Goal: Task Accomplishment & Management: Manage account settings

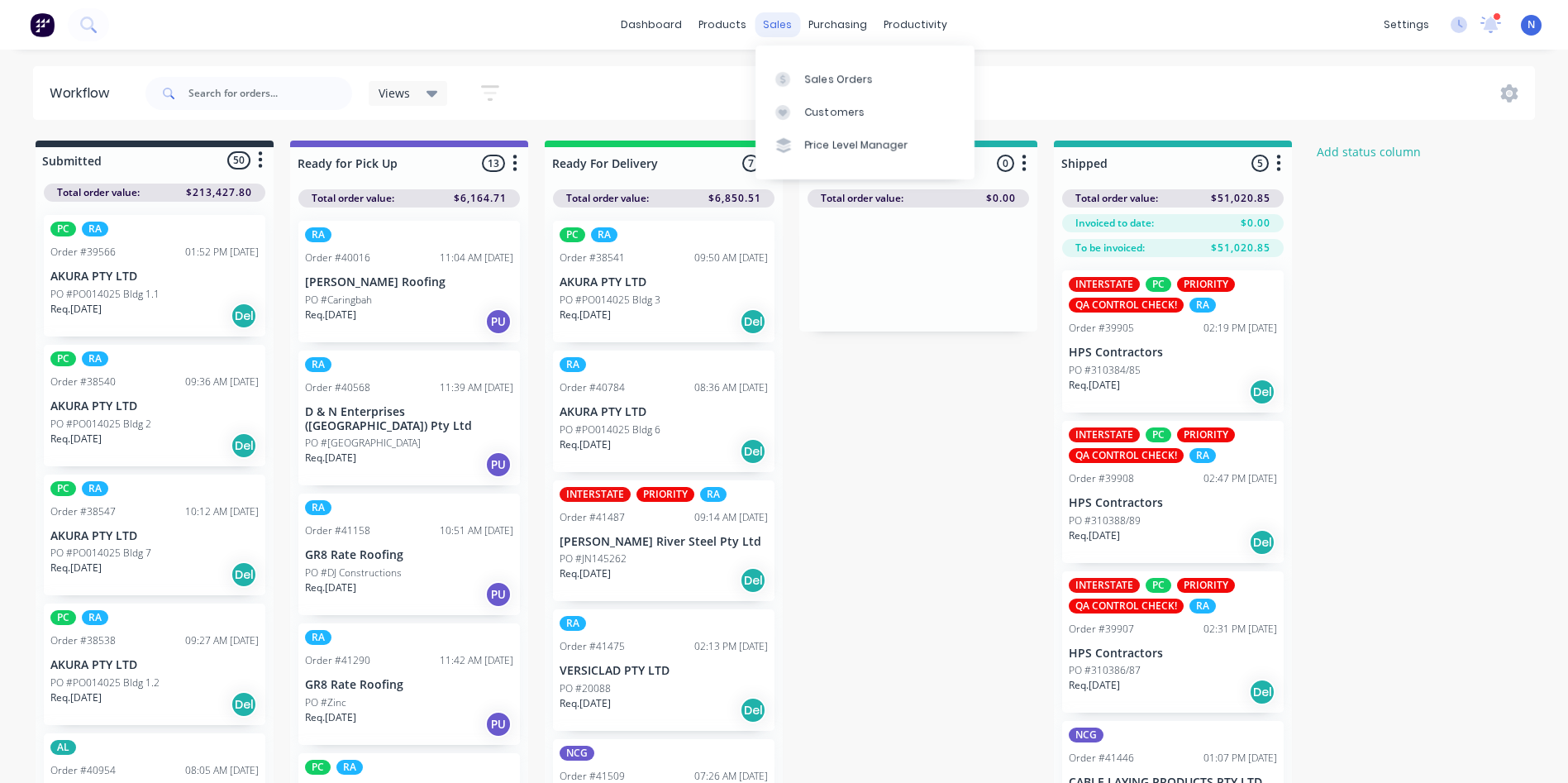
click at [777, 27] on div "sales" at bounding box center [777, 25] width 46 height 25
click at [817, 77] on div "Sales Orders" at bounding box center [839, 79] width 68 height 15
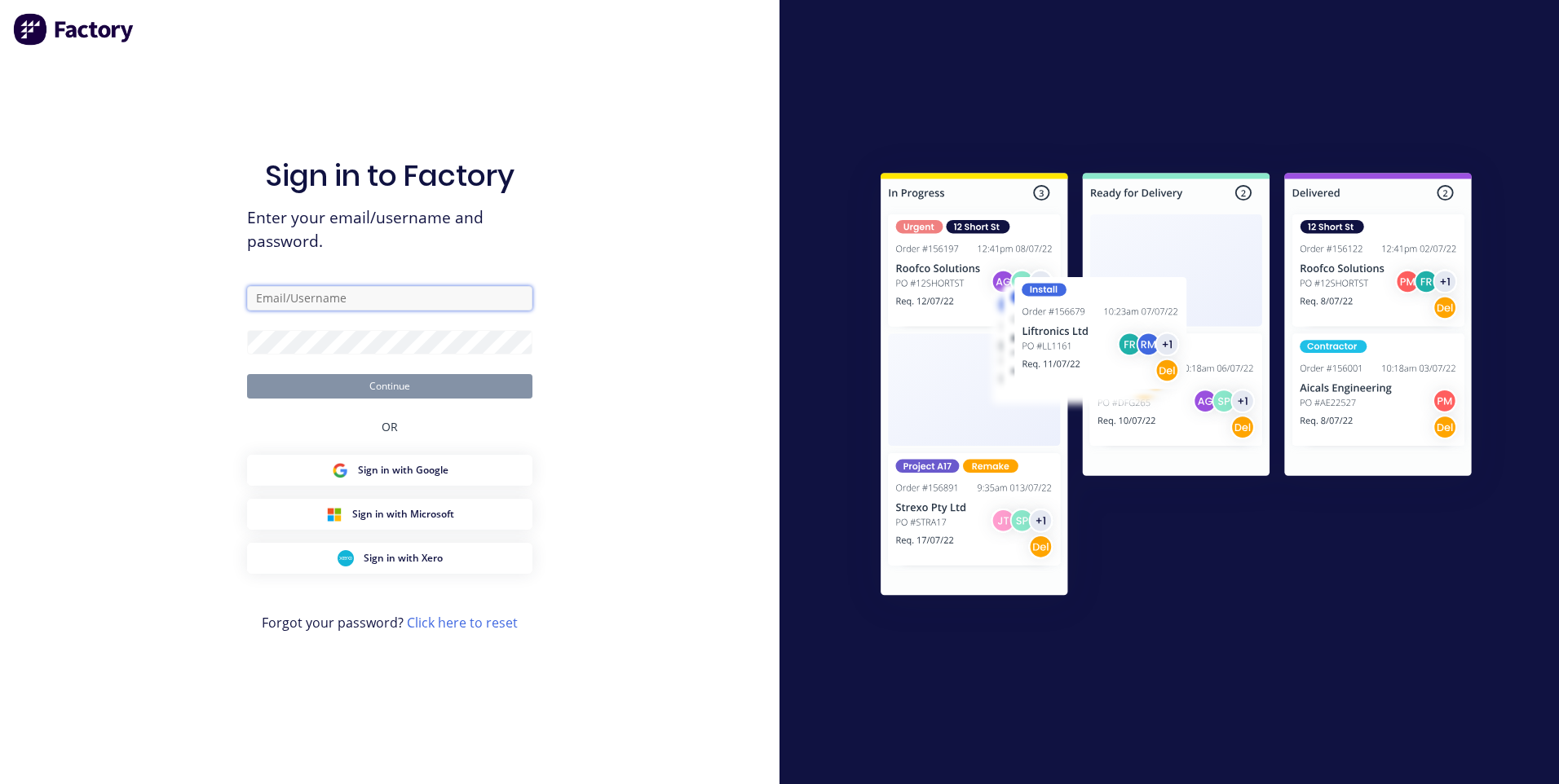
type input "ncg@vilno.com.au"
click at [424, 391] on button "Continue" at bounding box center [389, 386] width 286 height 25
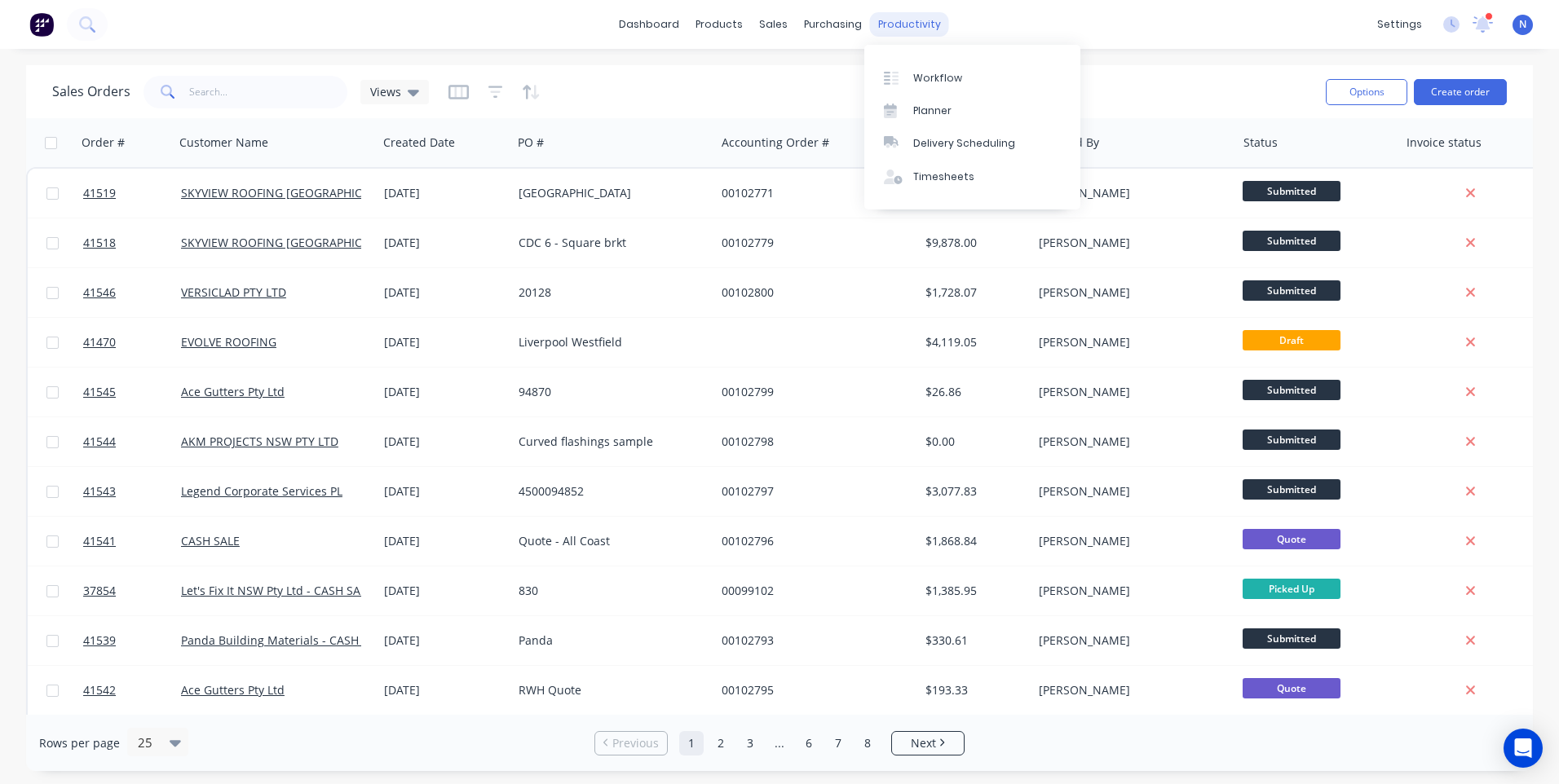
click at [893, 22] on div "productivity" at bounding box center [909, 25] width 79 height 25
click at [925, 73] on div "Workflow" at bounding box center [937, 78] width 49 height 15
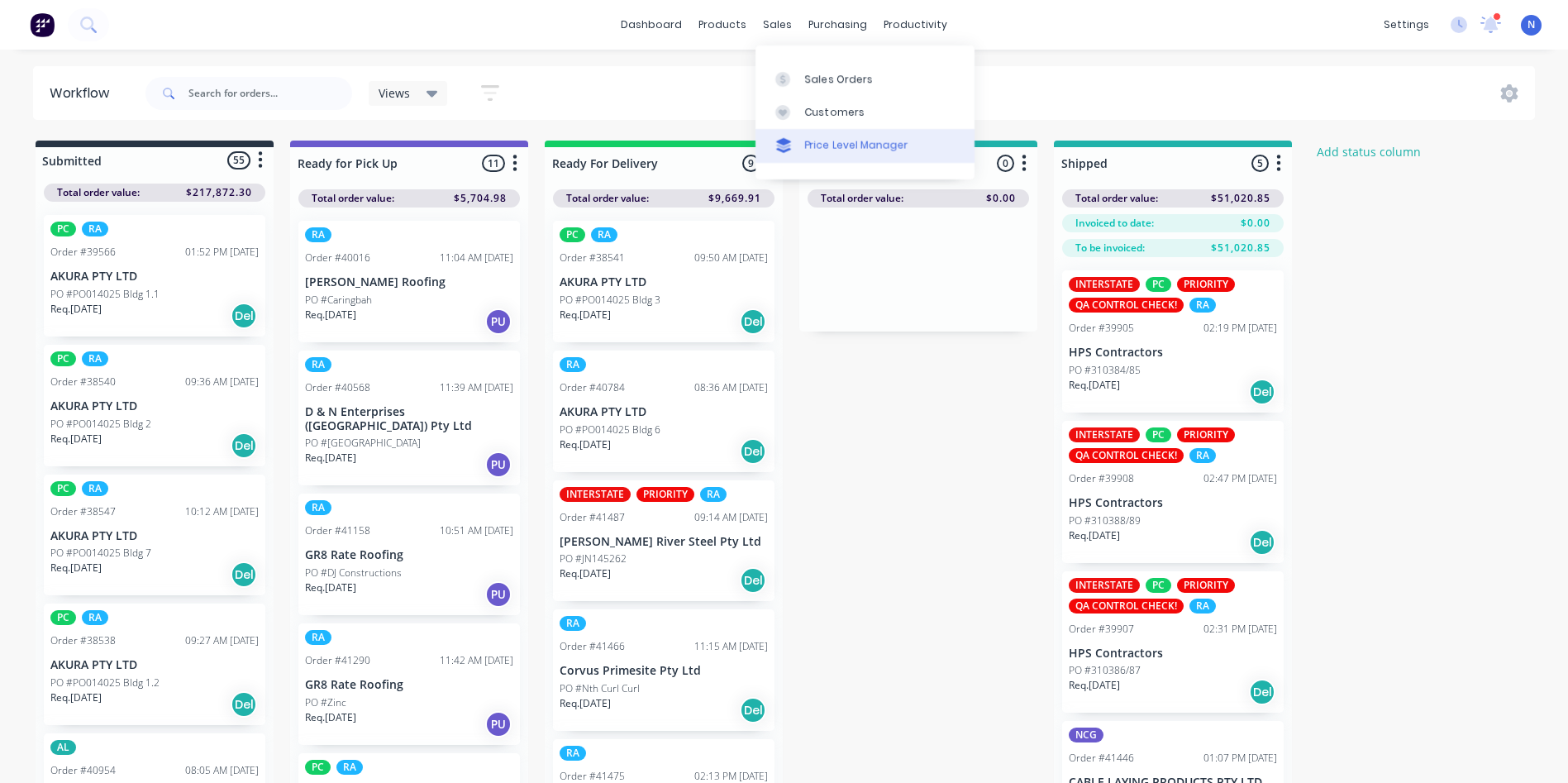
drag, startPoint x: 770, startPoint y: 30, endPoint x: 921, endPoint y: 149, distance: 192.3
click at [771, 30] on div "sales" at bounding box center [777, 25] width 46 height 25
click at [867, 76] on div "Sales Orders" at bounding box center [839, 79] width 68 height 15
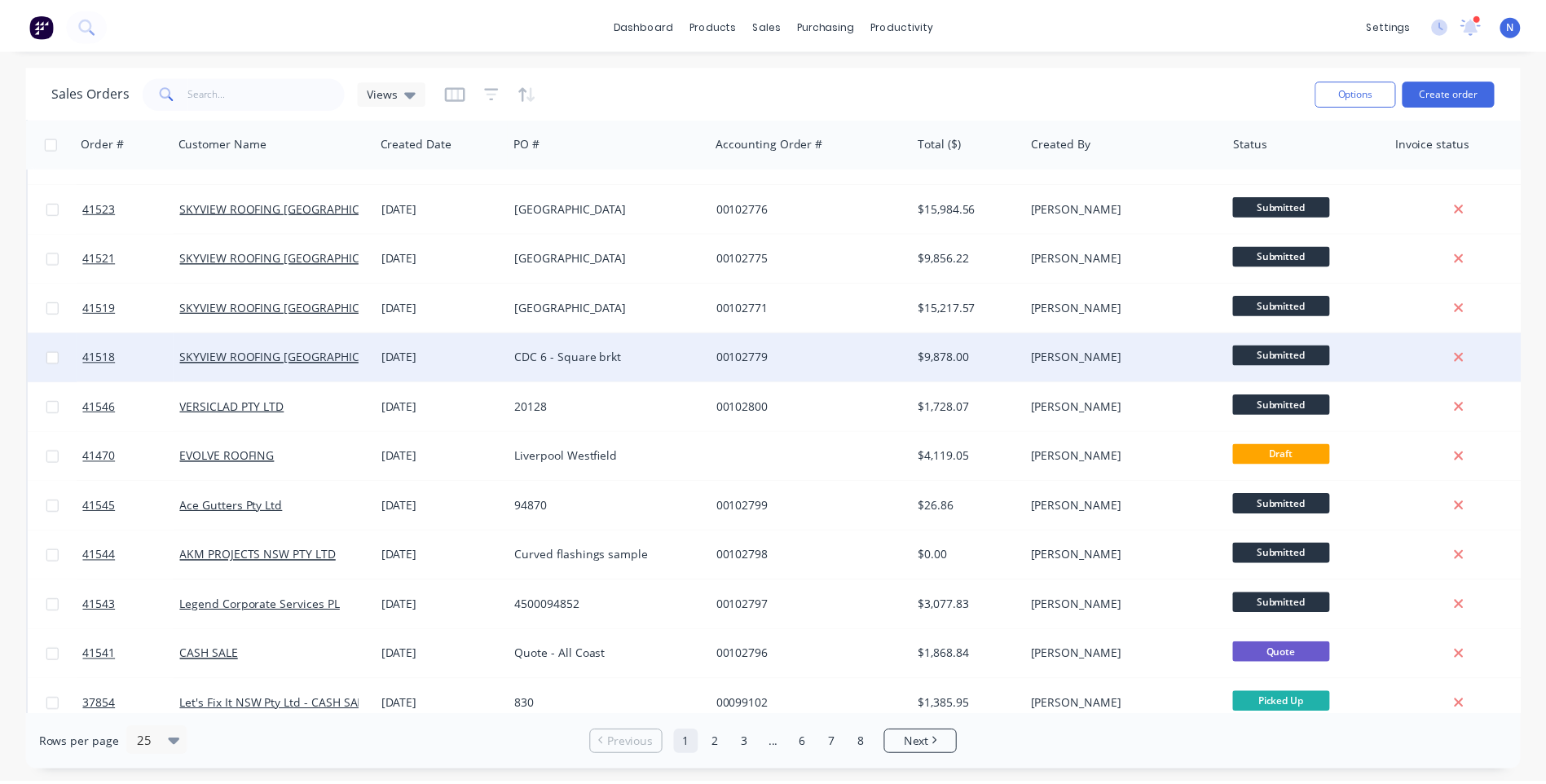
scroll to position [163, 0]
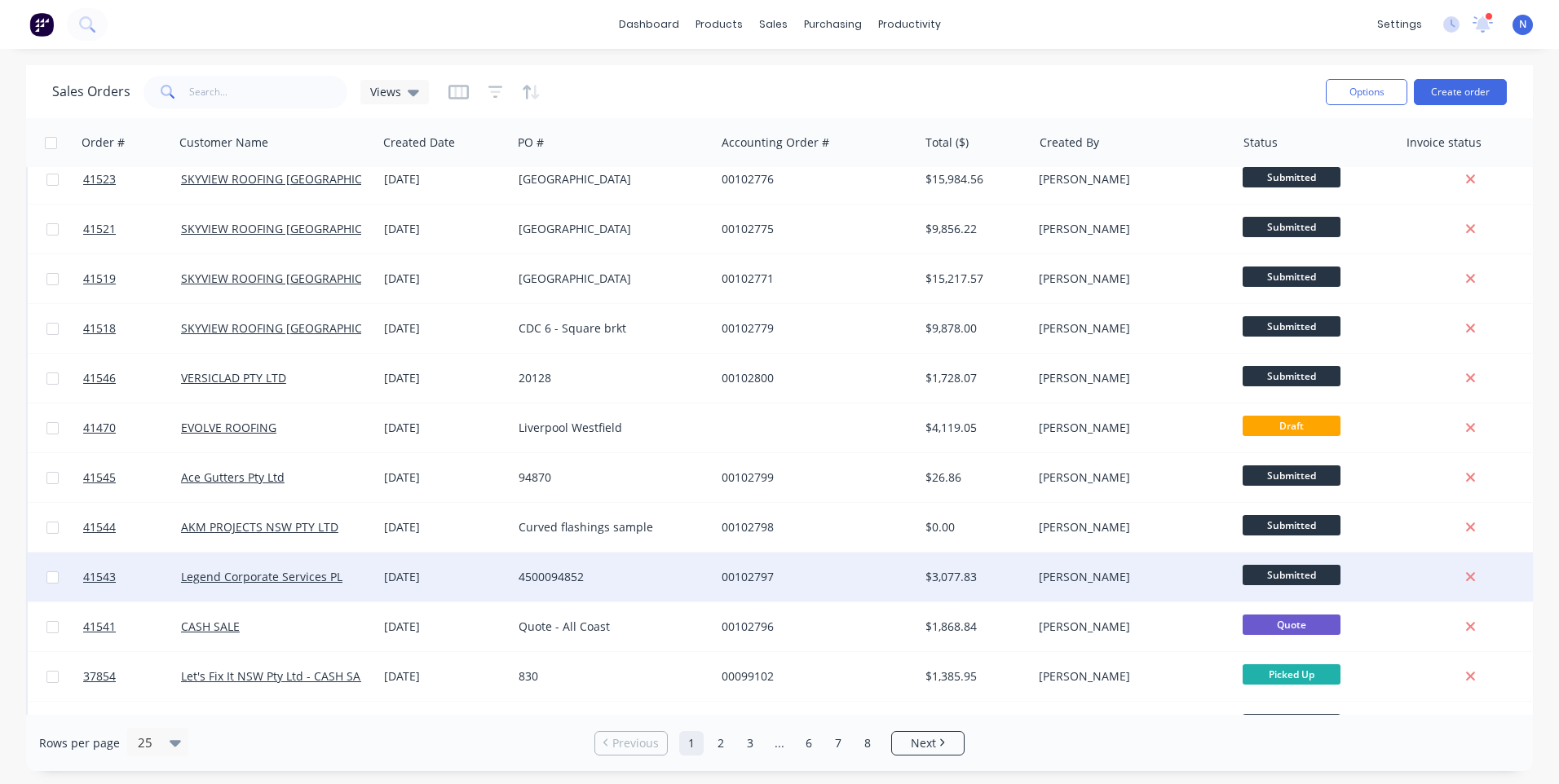
click at [481, 584] on div "[DATE]" at bounding box center [444, 577] width 121 height 16
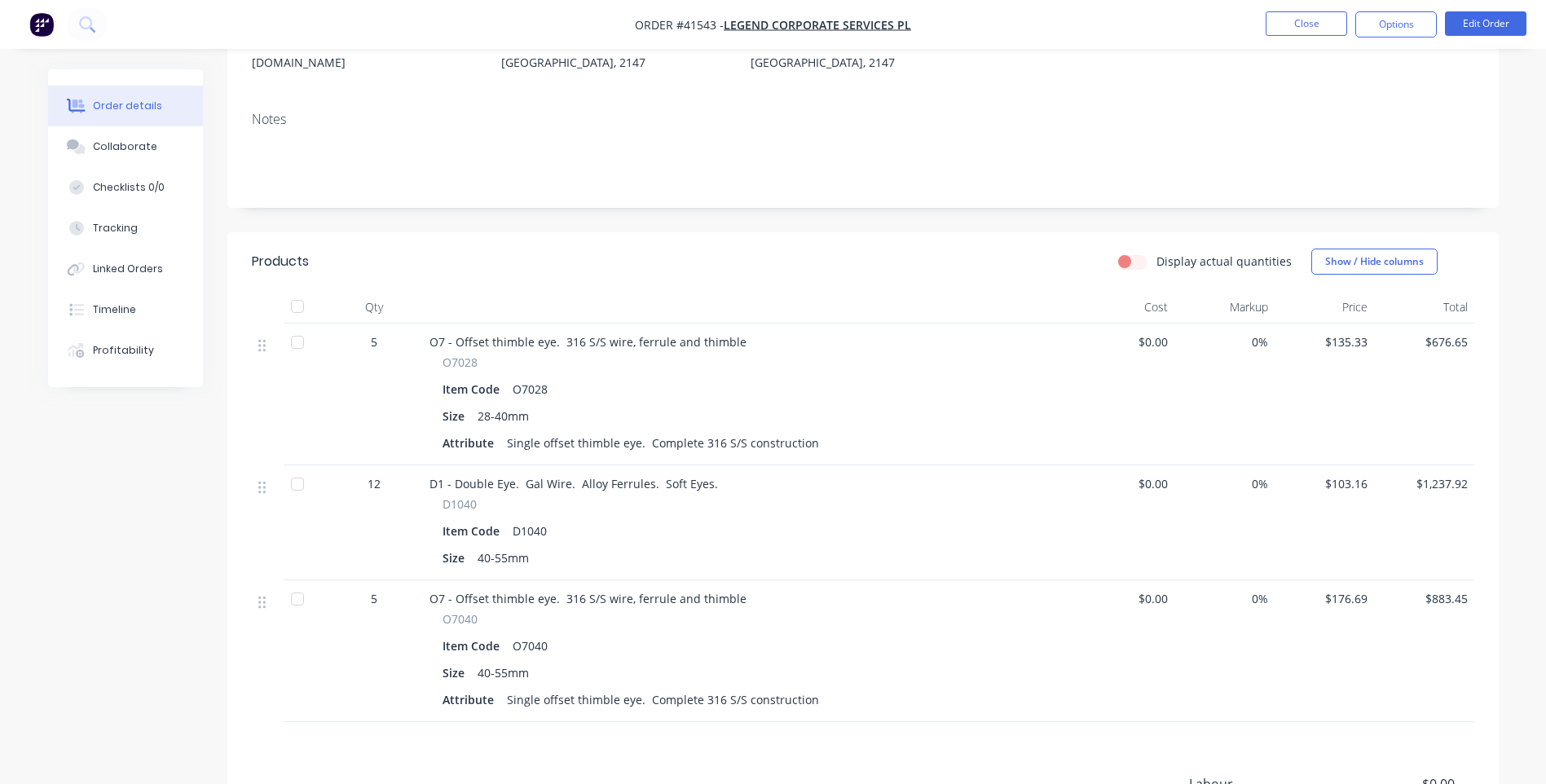
scroll to position [245, 0]
click at [1305, 32] on button "Close" at bounding box center [1306, 24] width 81 height 25
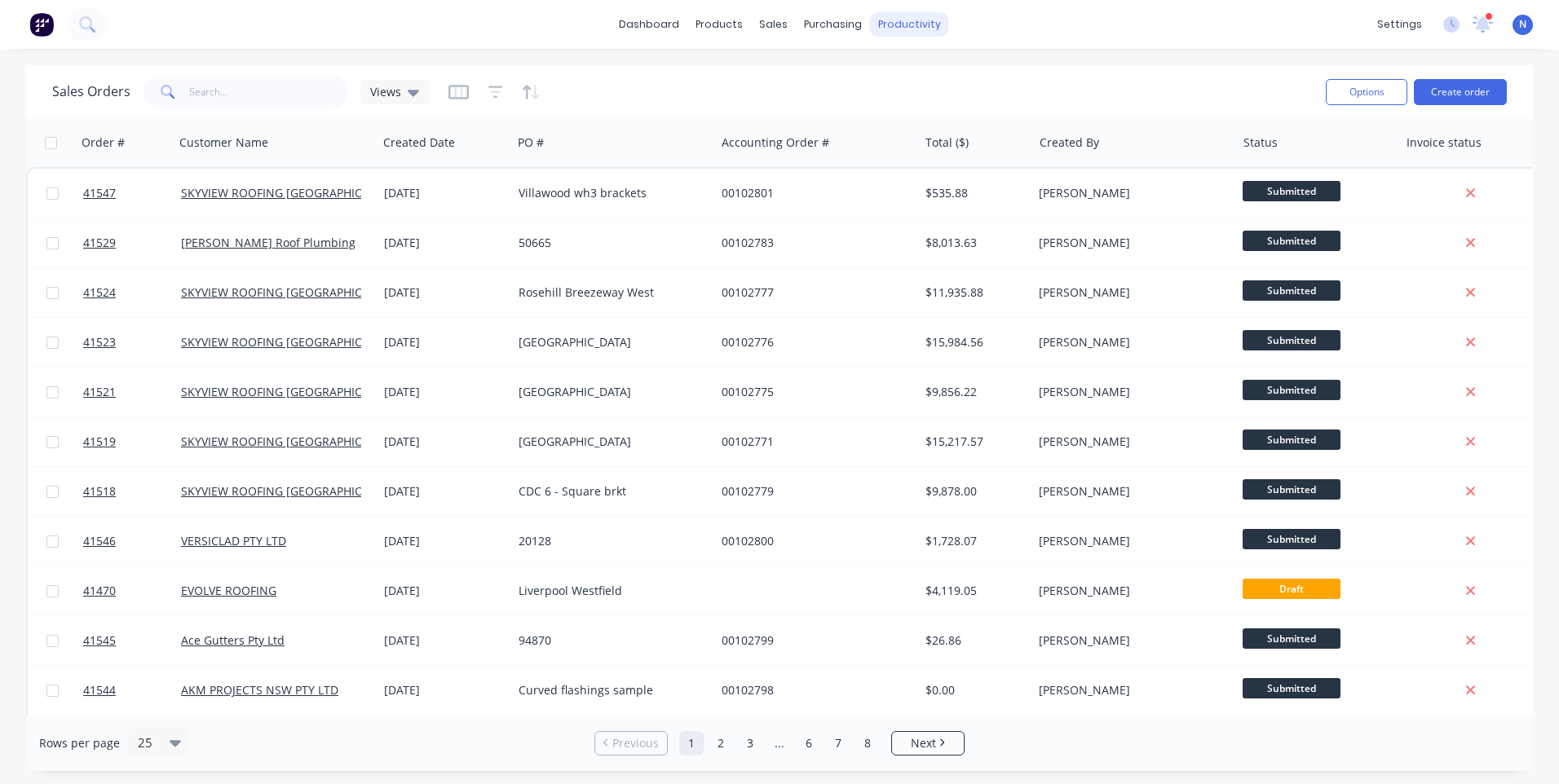
click at [927, 27] on div "productivity" at bounding box center [909, 25] width 79 height 25
click at [925, 89] on link "Workflow" at bounding box center [973, 77] width 216 height 33
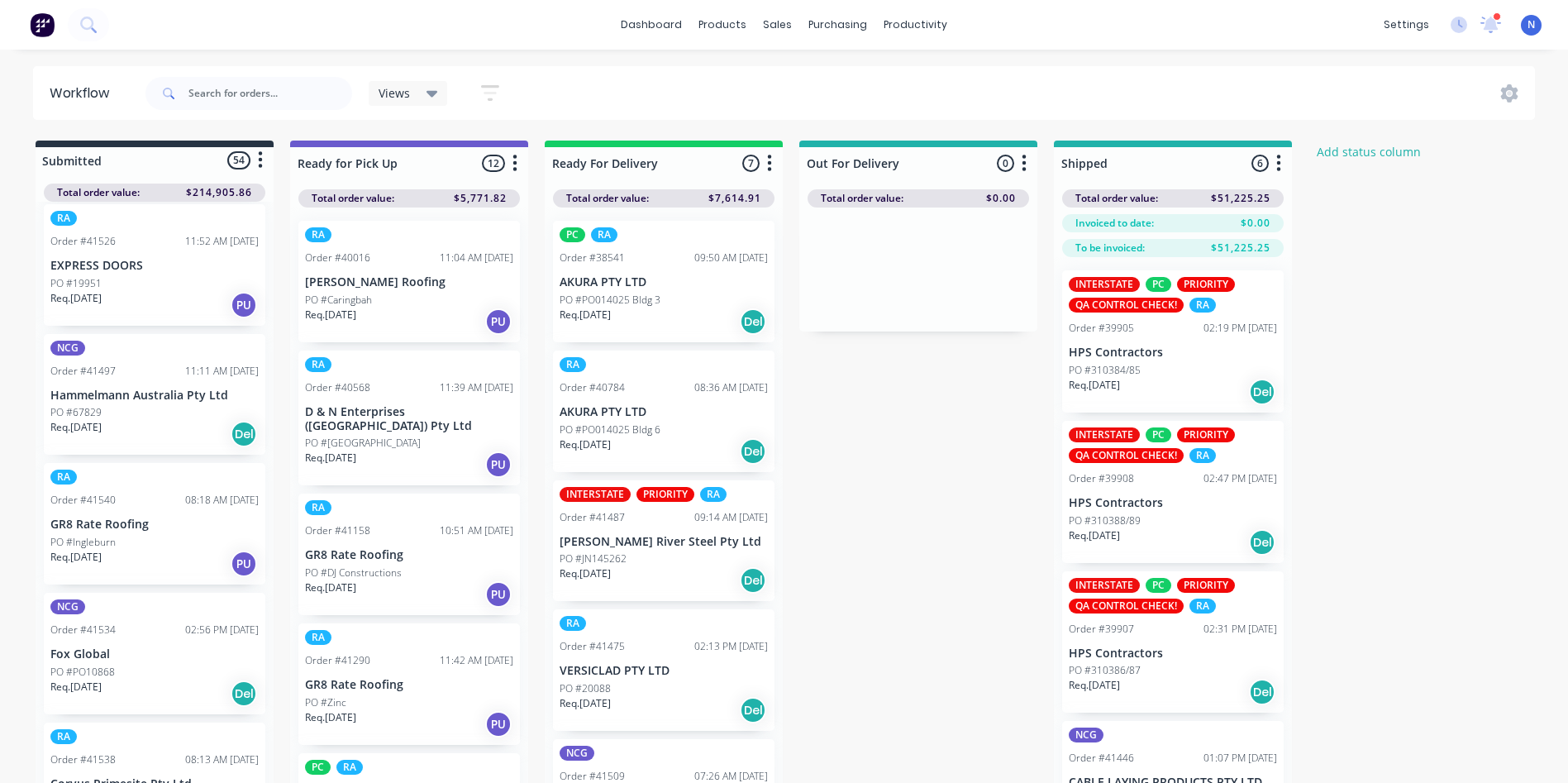
scroll to position [789, 0]
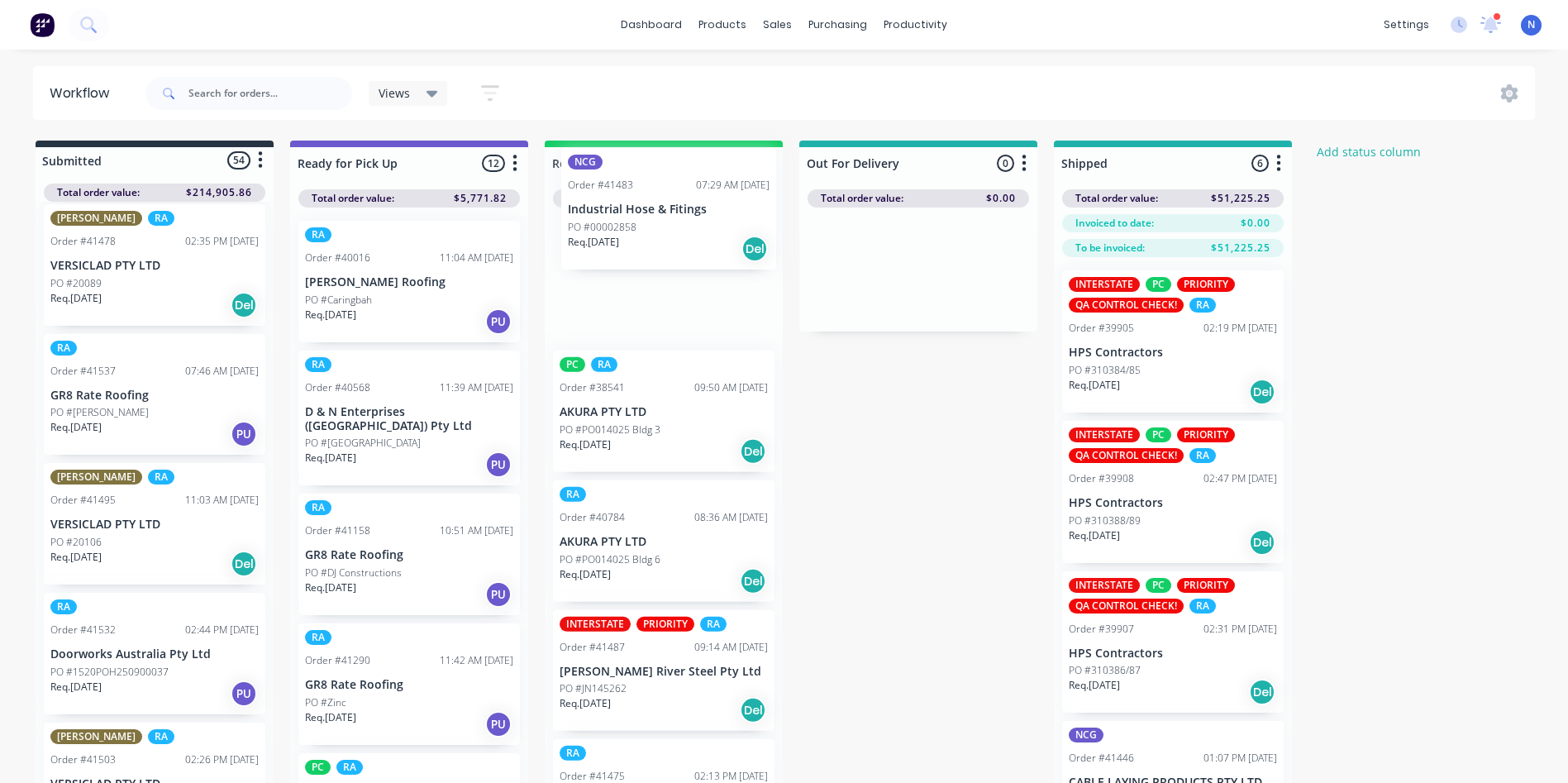
drag, startPoint x: 87, startPoint y: 548, endPoint x: 622, endPoint y: 218, distance: 628.6
click at [622, 218] on div "Submitted 54 Status colour #273444 hex #273444 Save Cancel Summaries Total orde…" at bounding box center [887, 492] width 1798 height 701
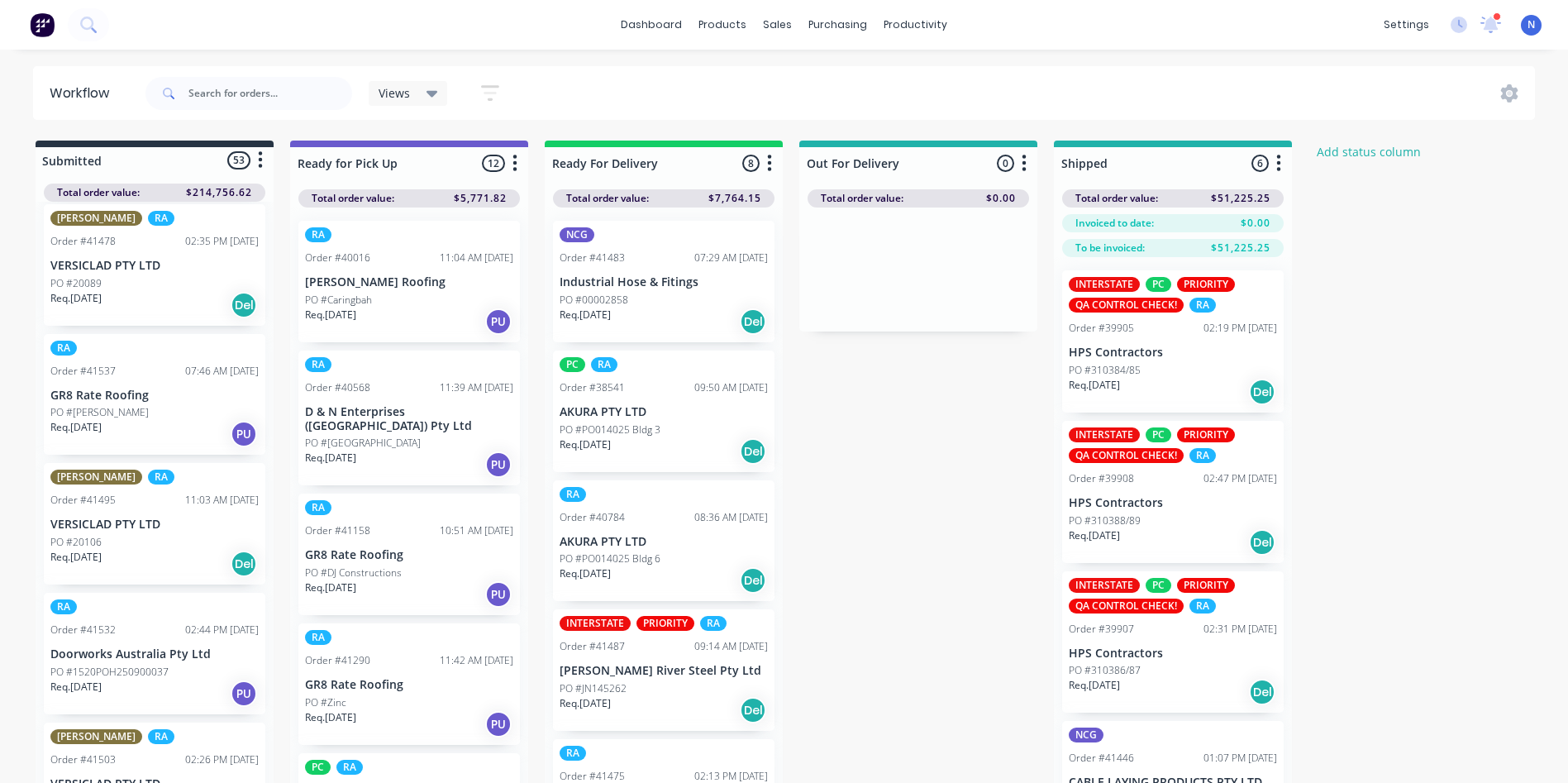
click at [598, 309] on p "Req. [DATE]" at bounding box center [585, 315] width 51 height 15
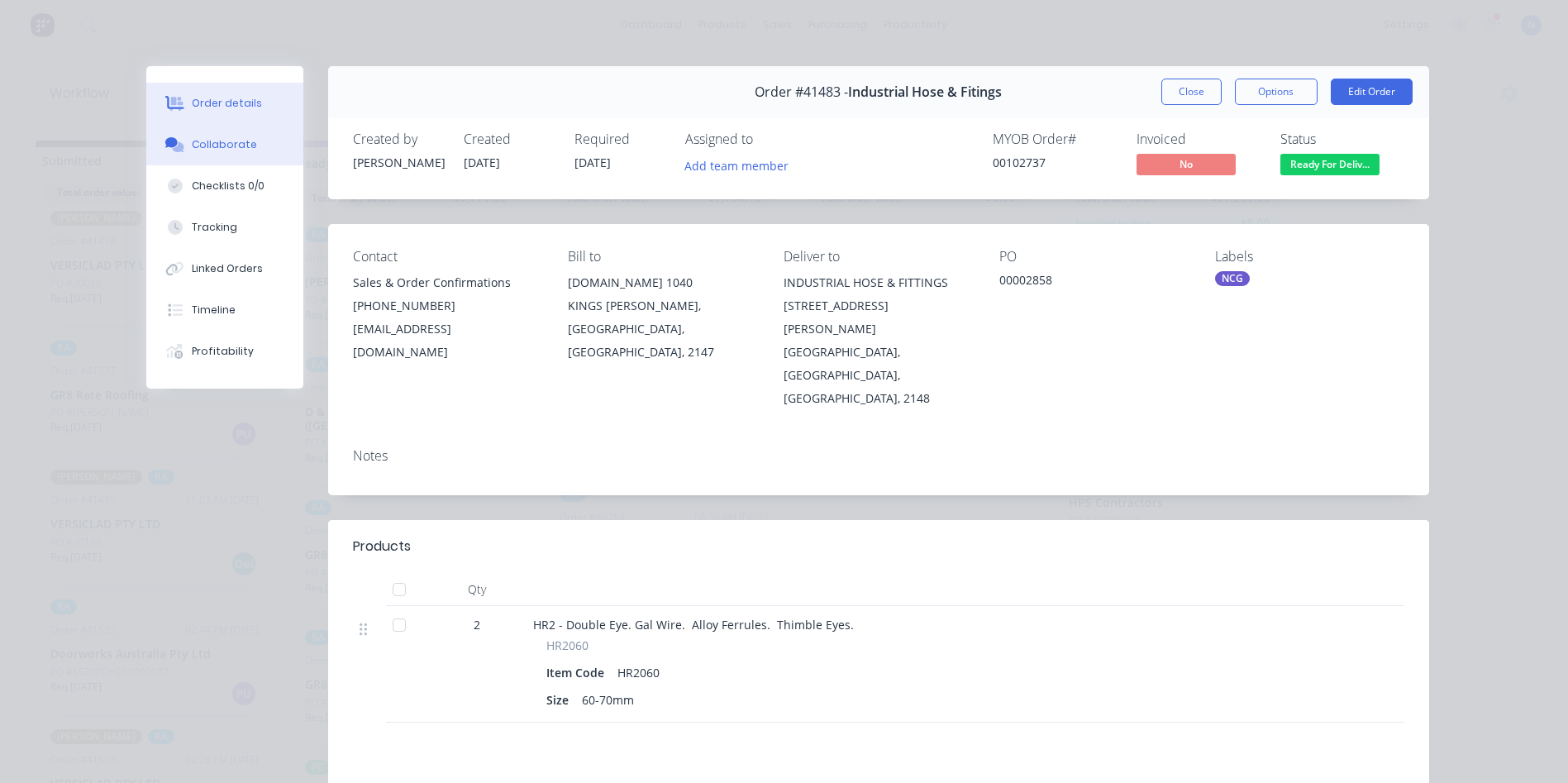
click at [253, 153] on button "Collaborate" at bounding box center [224, 144] width 157 height 41
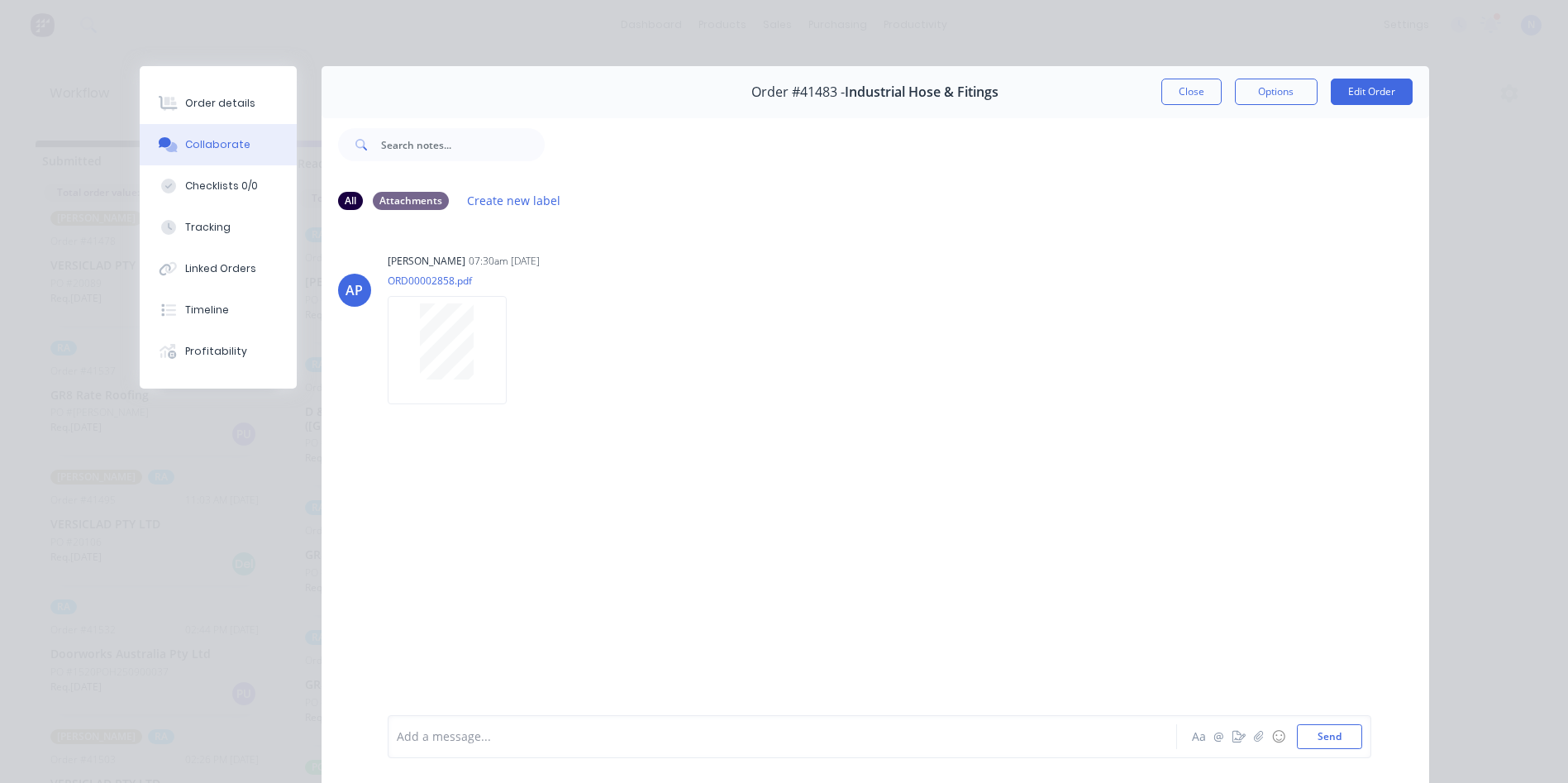
click at [568, 738] on div at bounding box center [759, 736] width 723 height 17
click at [1178, 94] on button "Close" at bounding box center [1191, 92] width 60 height 27
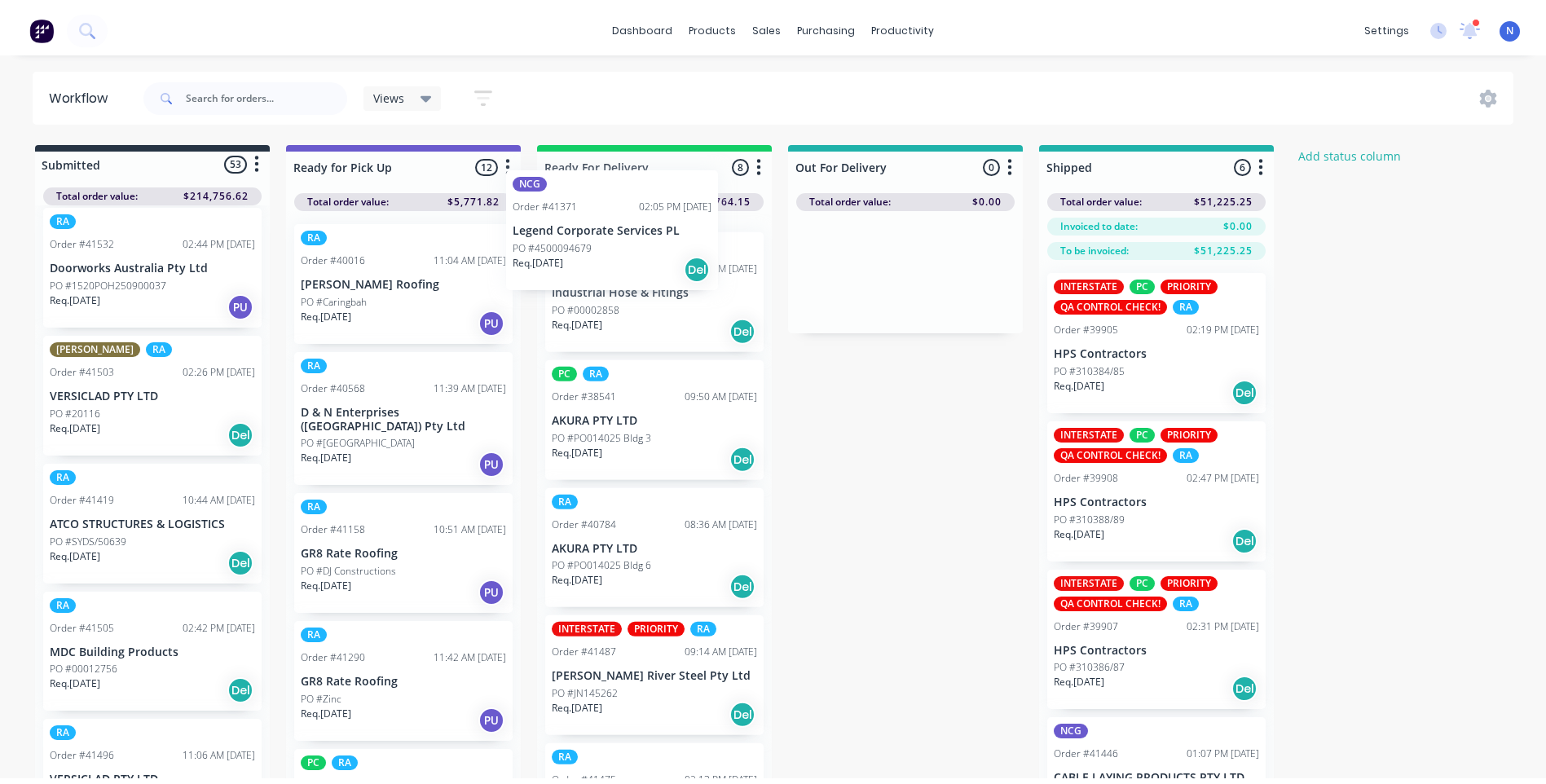
scroll to position [0, 0]
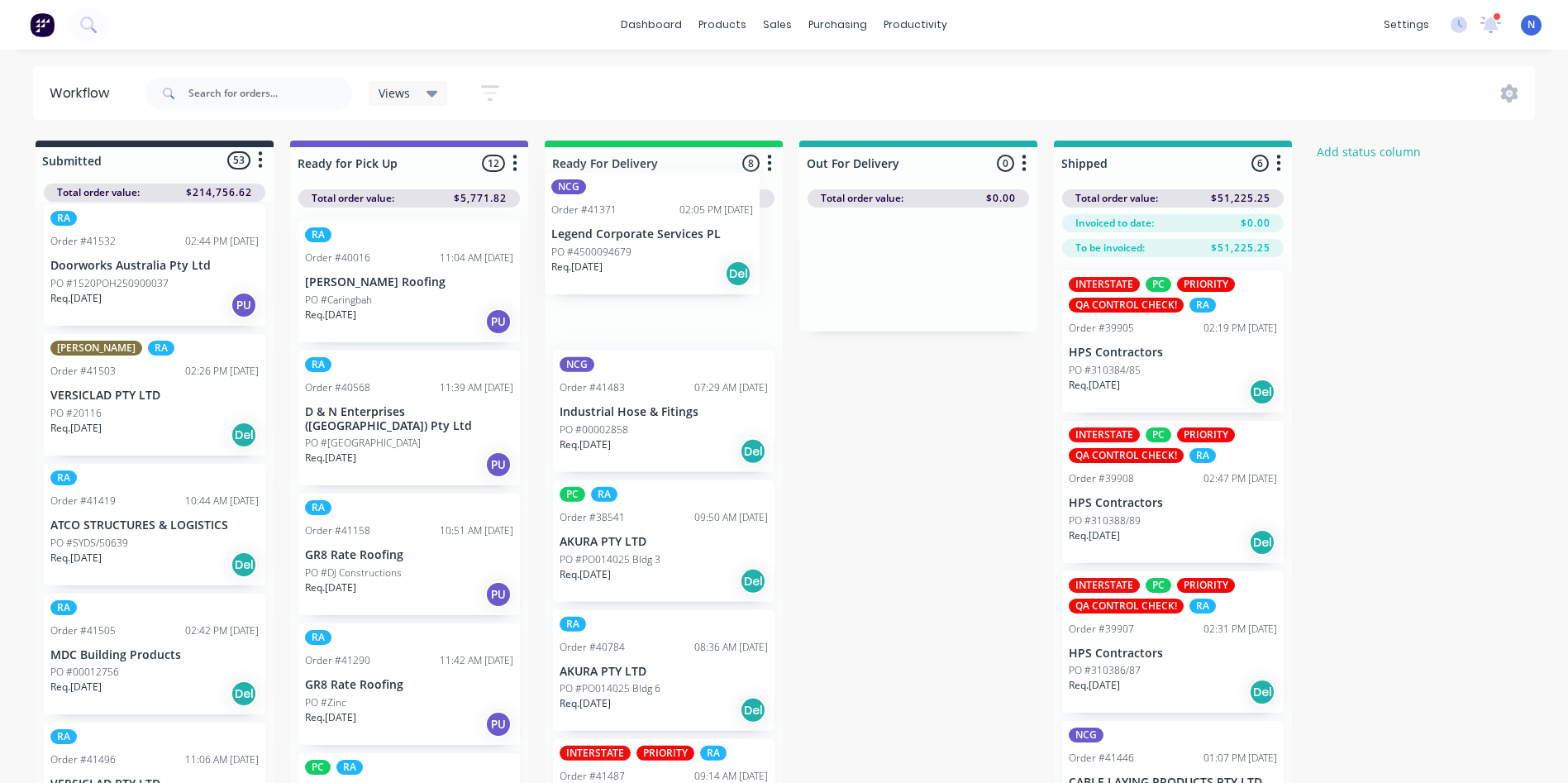
drag, startPoint x: 141, startPoint y: 513, endPoint x: 603, endPoint y: 257, distance: 528.2
click at [603, 257] on div "Submitted 53 Status colour #273444 hex #273444 Save Cancel Summaries Total orde…" at bounding box center [887, 492] width 1798 height 701
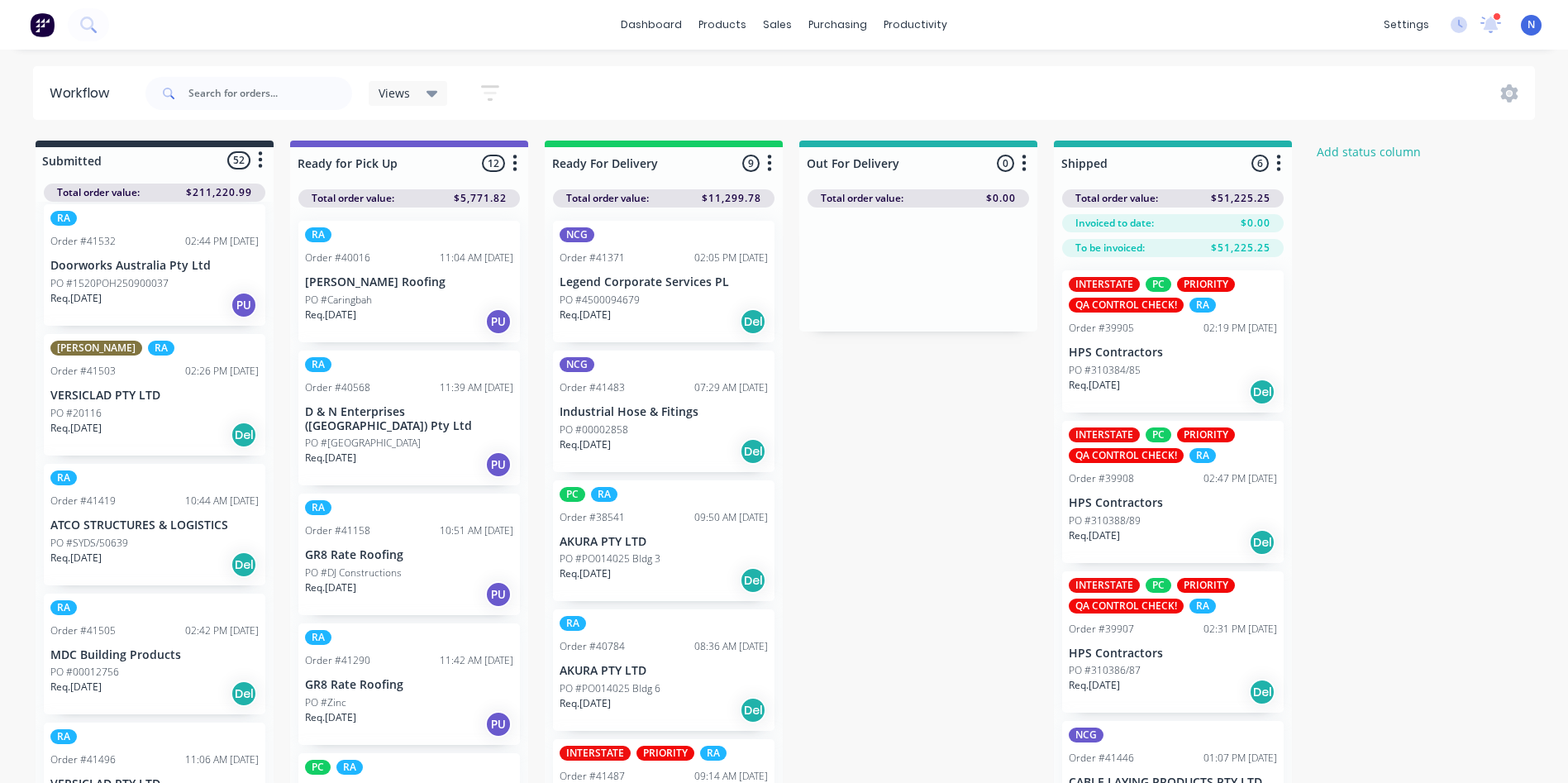
click at [597, 312] on p "Req. [DATE]" at bounding box center [585, 315] width 51 height 15
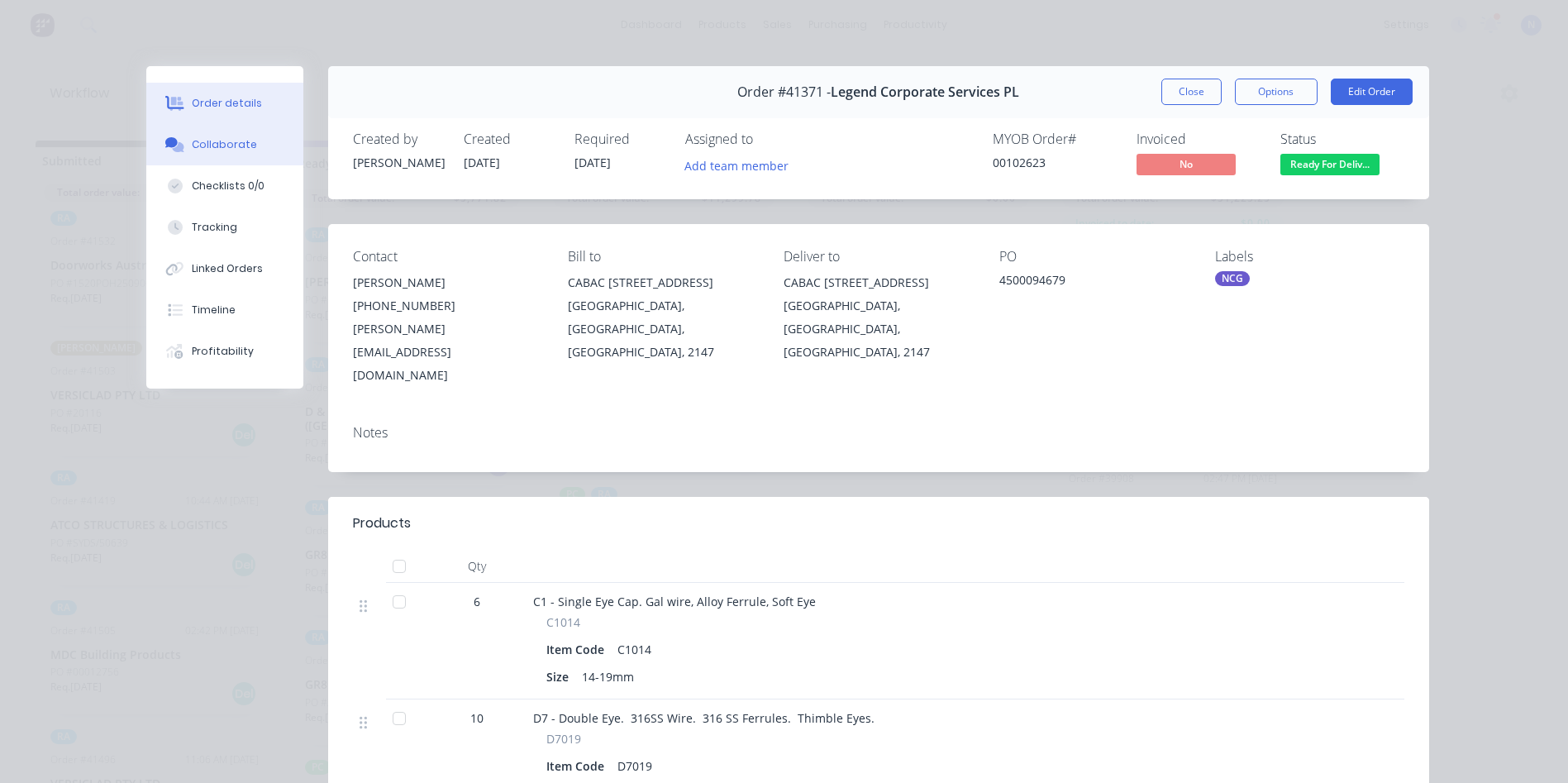
click at [205, 158] on button "Collaborate" at bounding box center [224, 144] width 157 height 41
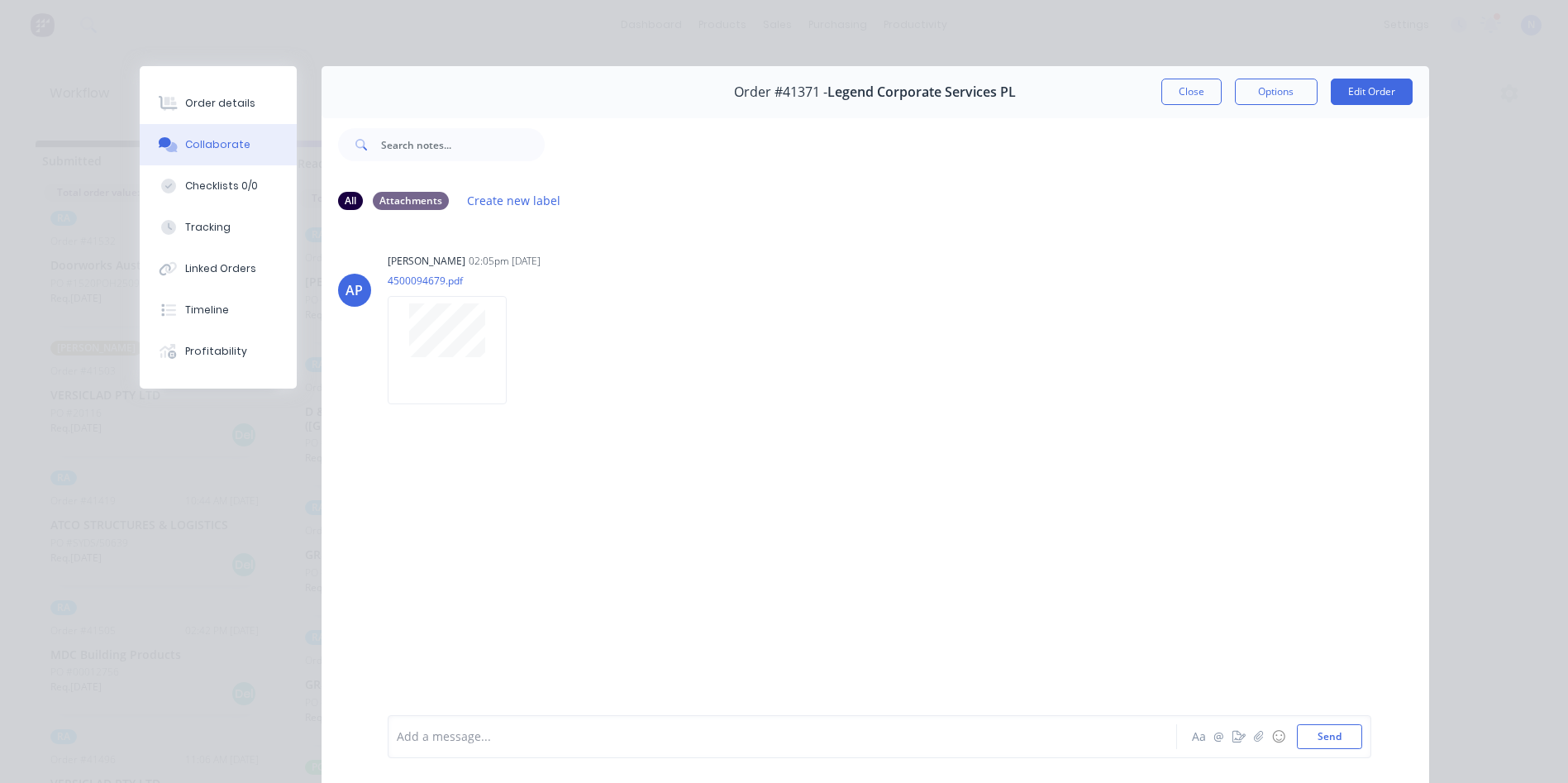
click at [629, 739] on div at bounding box center [759, 736] width 723 height 17
click at [1185, 103] on button "Close" at bounding box center [1191, 92] width 60 height 27
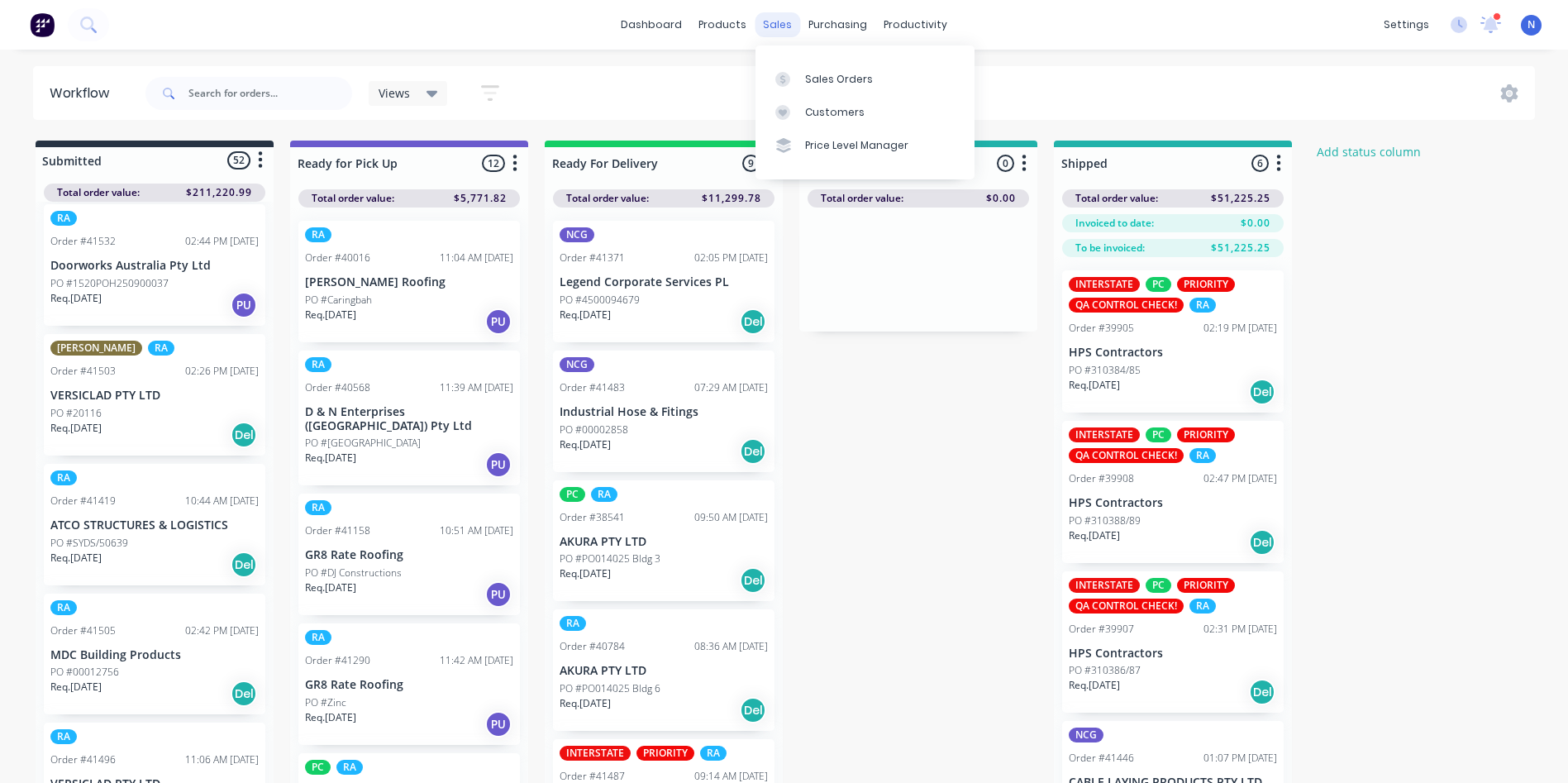
click at [774, 26] on div "sales" at bounding box center [777, 25] width 46 height 25
click at [830, 82] on div "Sales Orders" at bounding box center [839, 79] width 68 height 15
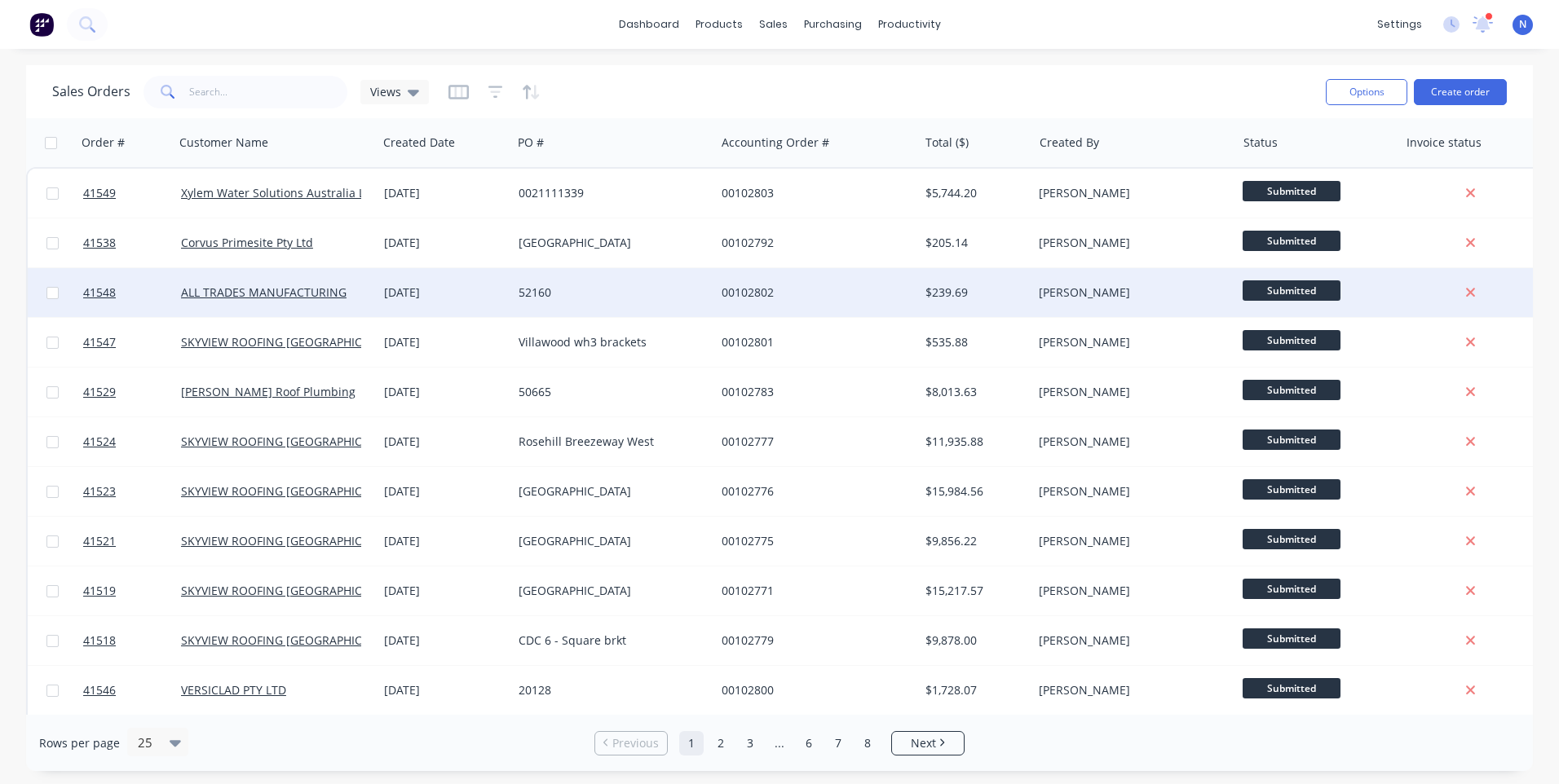
click at [675, 289] on div "52160" at bounding box center [609, 293] width 181 height 16
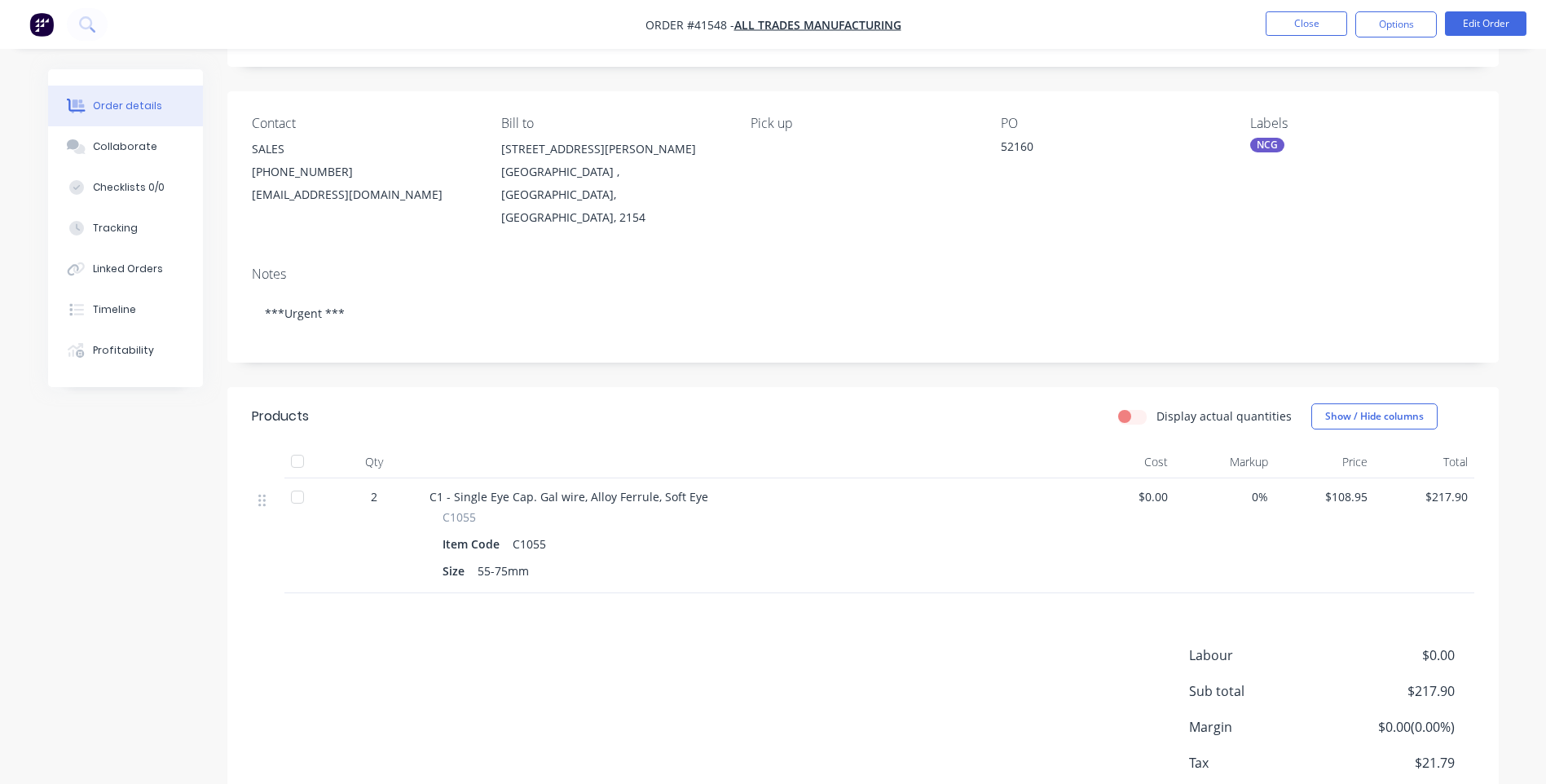
scroll to position [163, 0]
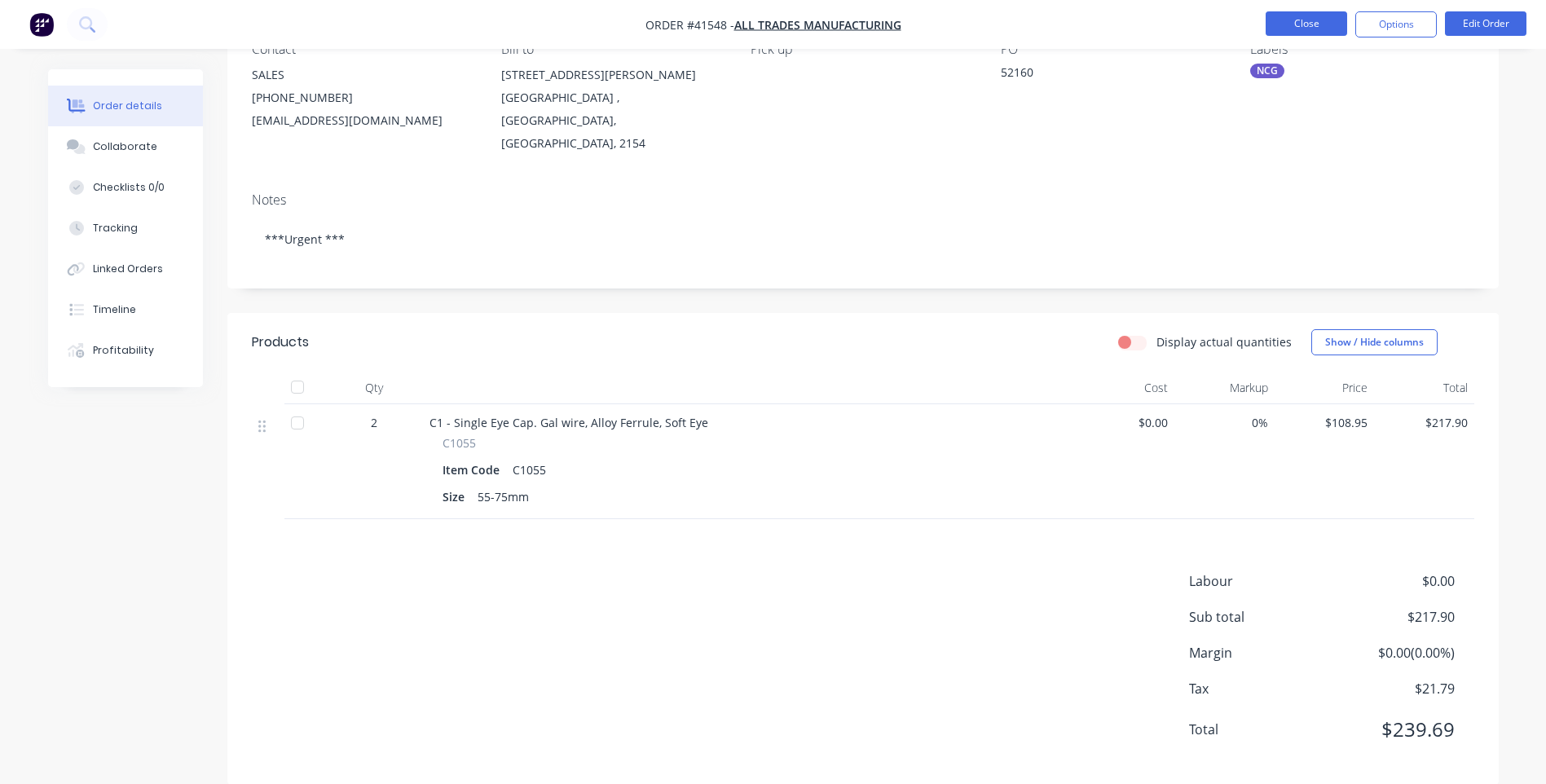
click at [1291, 29] on button "Close" at bounding box center [1306, 24] width 81 height 25
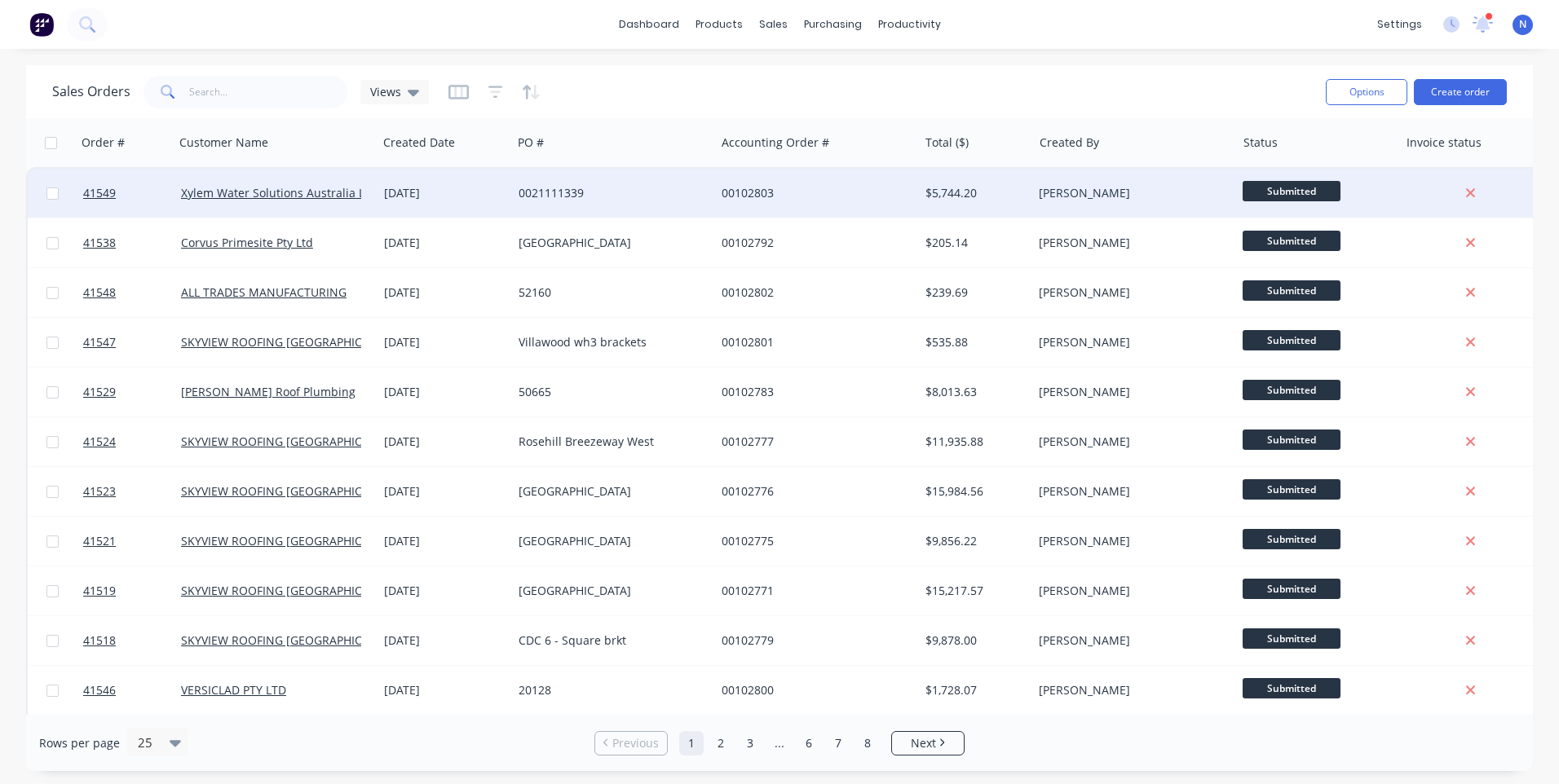
click at [919, 212] on div "$5,744.20" at bounding box center [975, 193] width 114 height 49
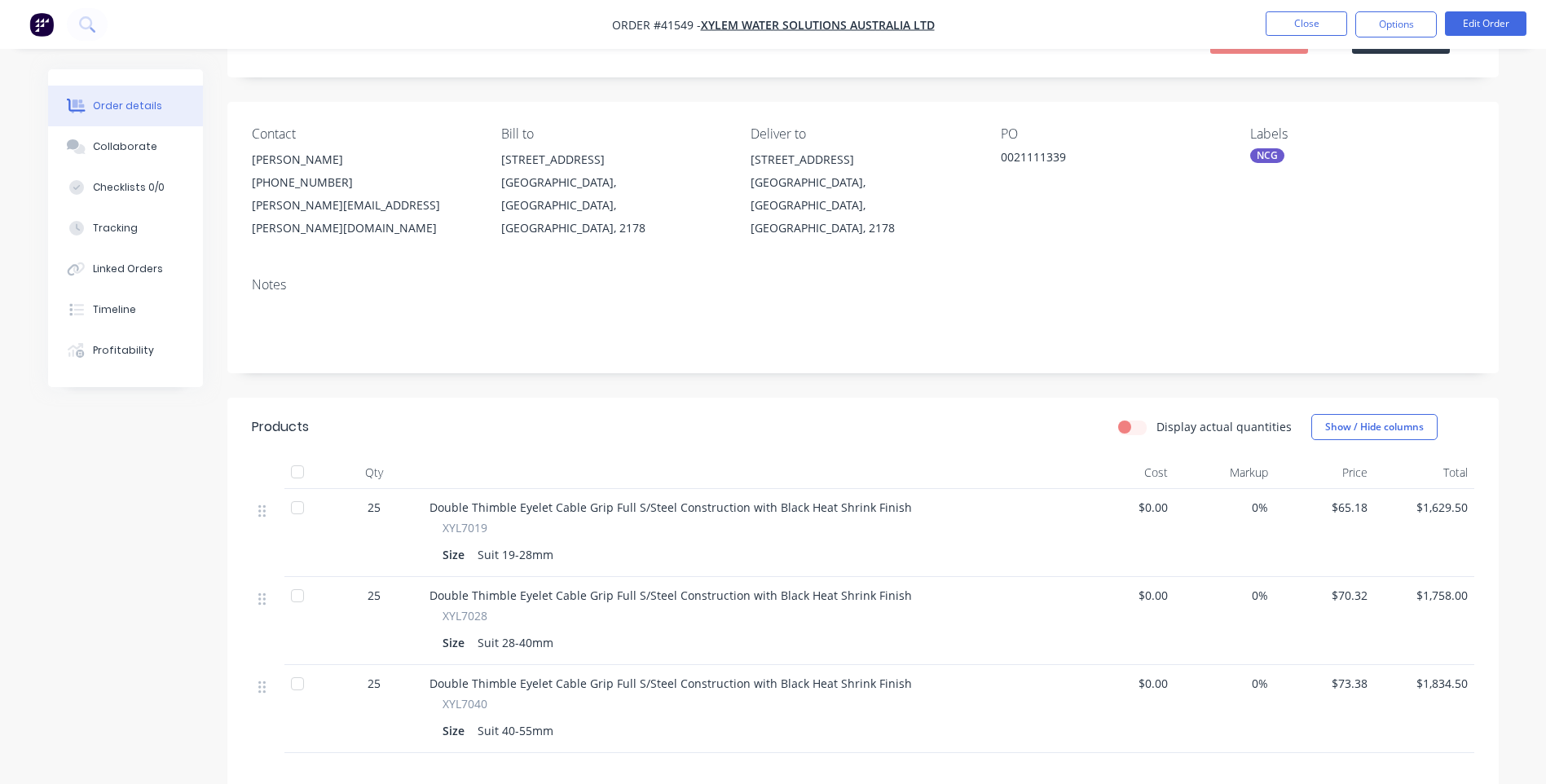
scroll to position [163, 0]
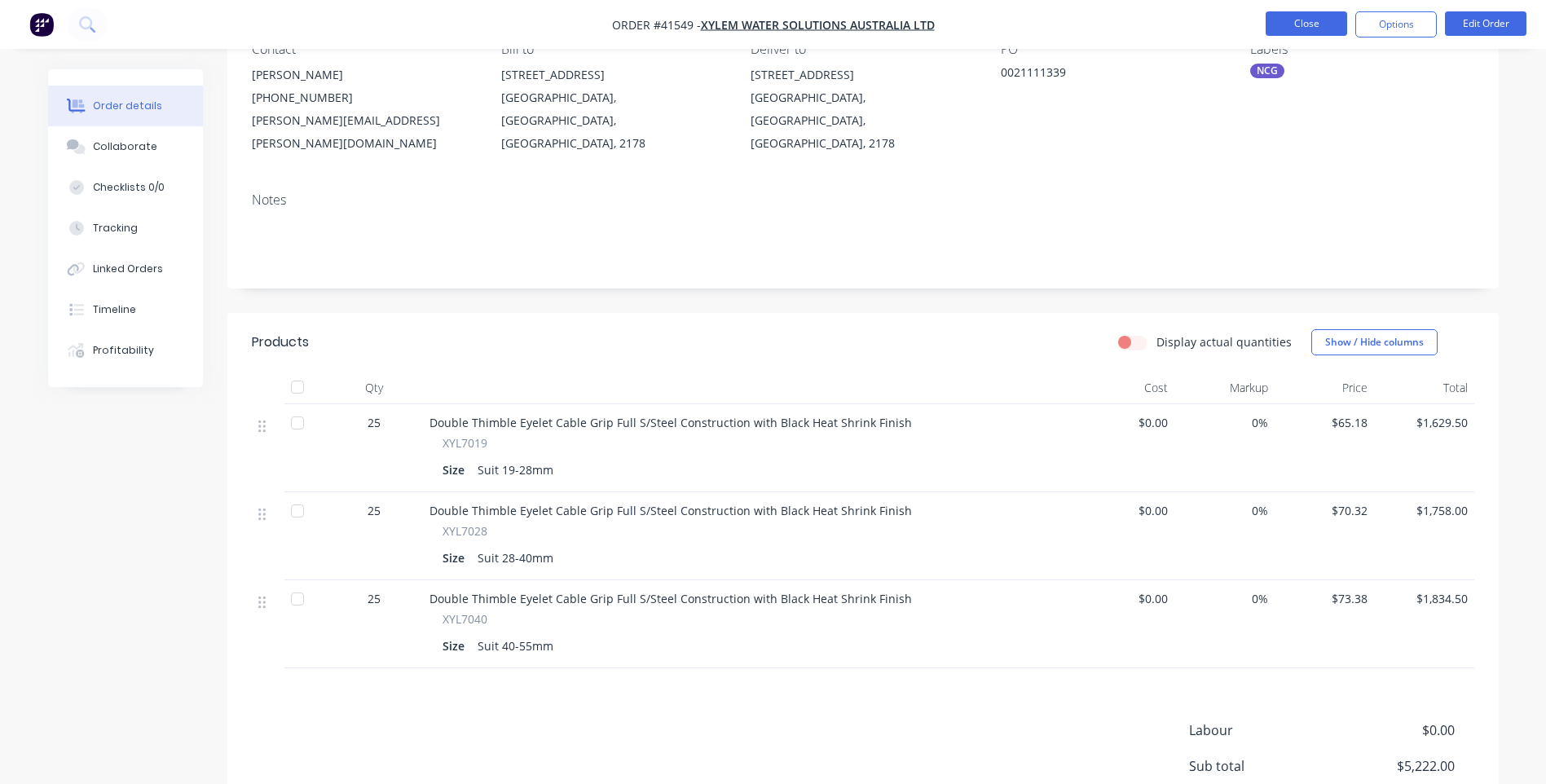
click at [1293, 20] on button "Close" at bounding box center [1306, 24] width 81 height 25
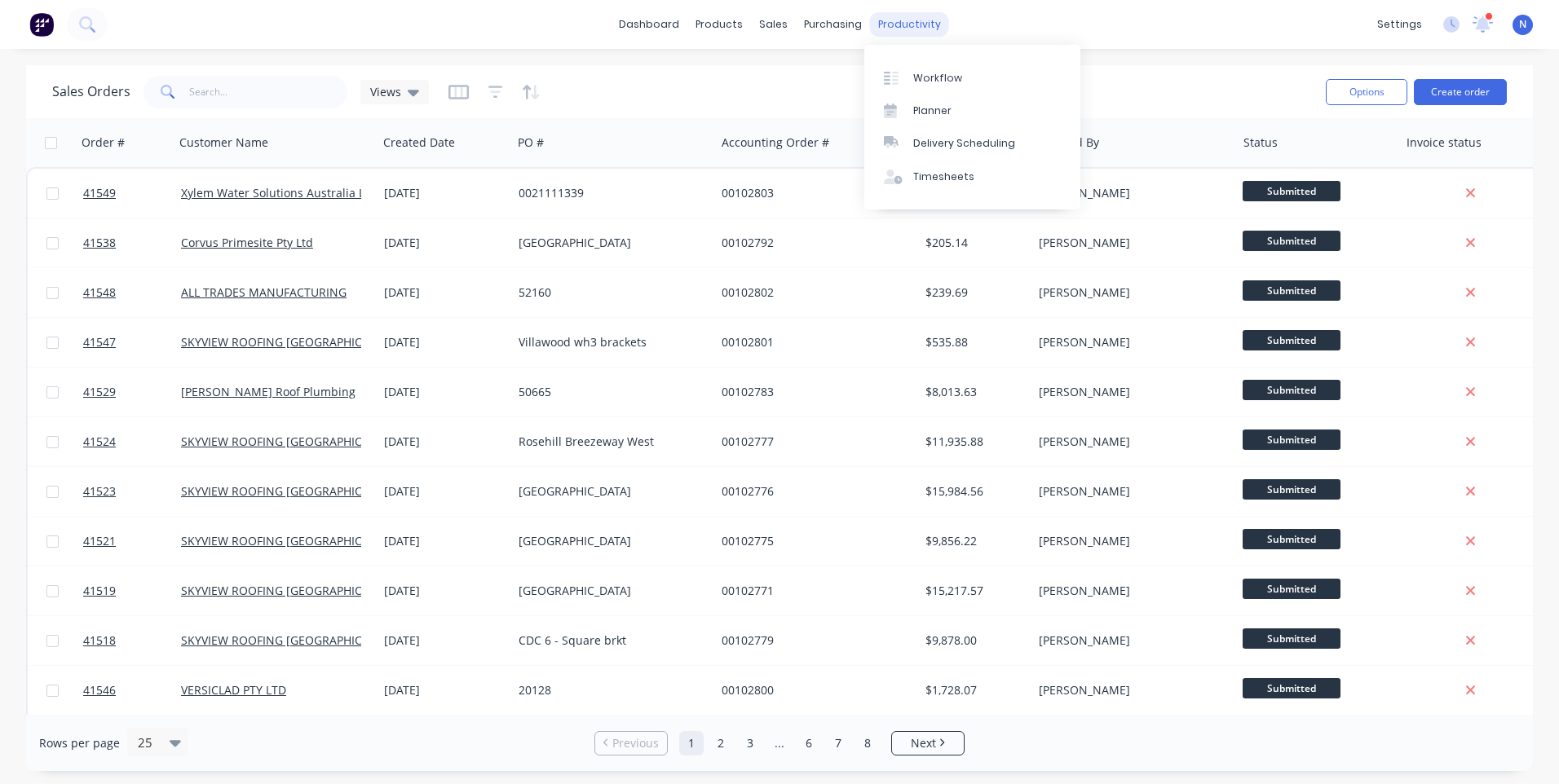
click at [896, 28] on div "productivity" at bounding box center [909, 25] width 79 height 25
click at [949, 77] on div "Workflow" at bounding box center [937, 78] width 49 height 15
